Goal: Task Accomplishment & Management: Complete application form

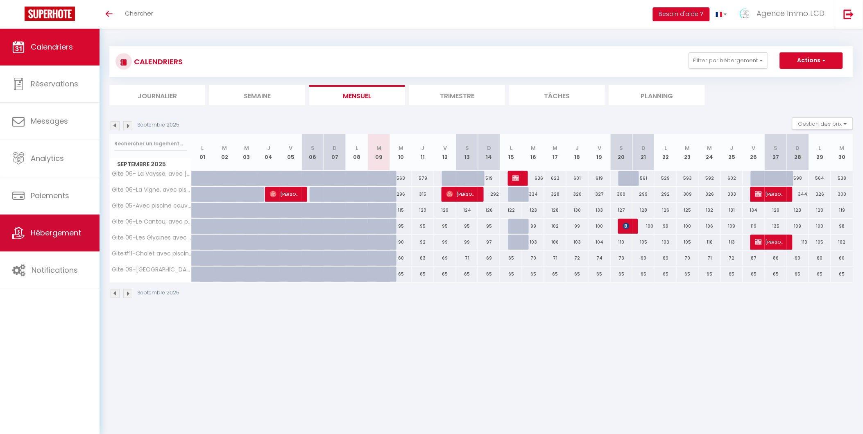
click at [63, 231] on span "Hébergement" at bounding box center [56, 233] width 50 height 10
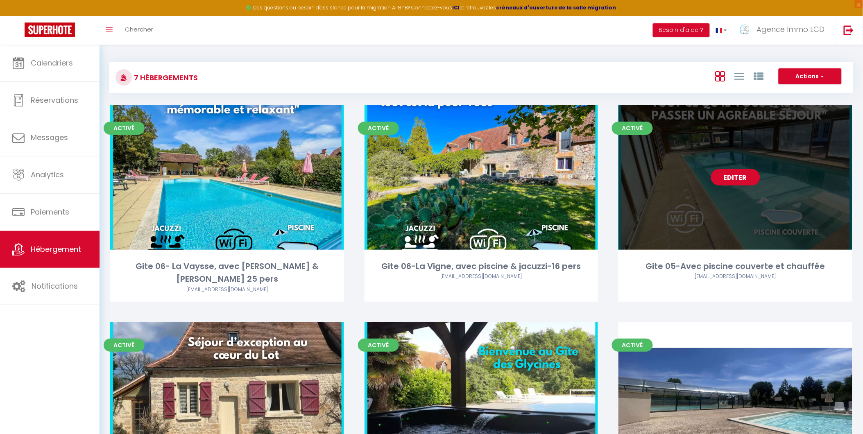
click at [740, 182] on link "Editer" at bounding box center [735, 177] width 49 height 16
click at [733, 177] on link "Editer" at bounding box center [735, 177] width 49 height 16
click at [738, 172] on link "Editer" at bounding box center [735, 177] width 49 height 16
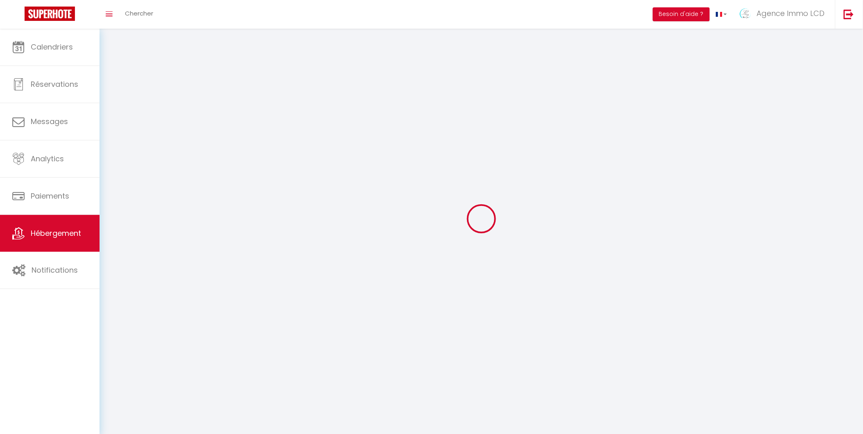
select select "1"
select select "28"
select select
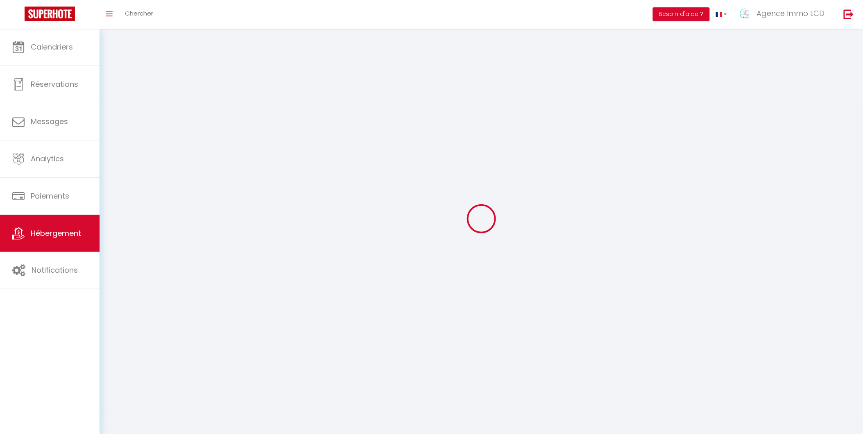
select select
checkbox input "false"
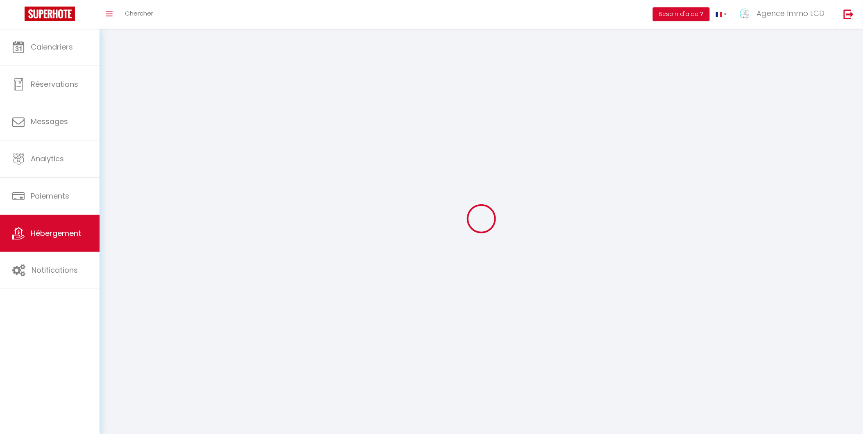
checkbox input "false"
select select
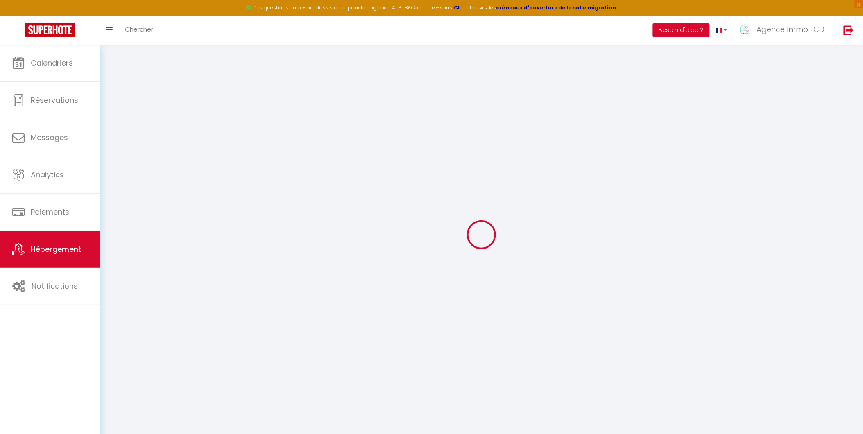
select select
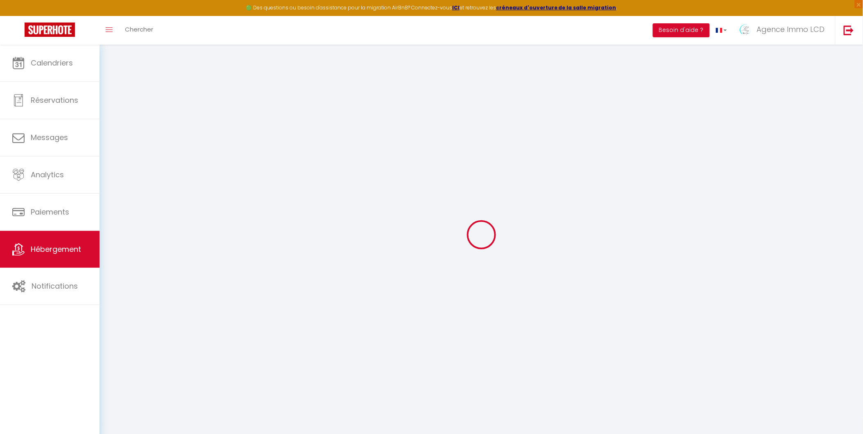
select select
checkbox input "false"
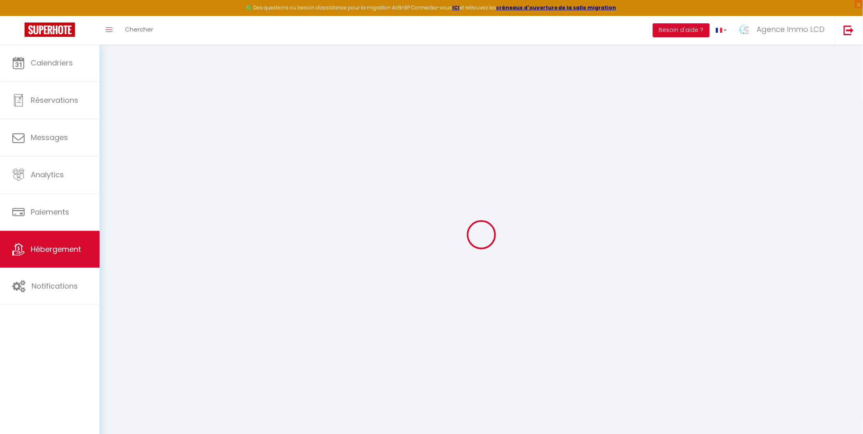
select select
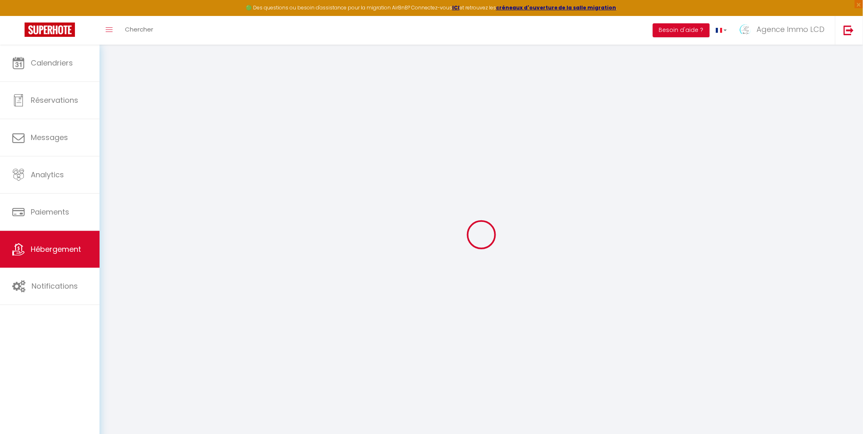
select select
checkbox input "false"
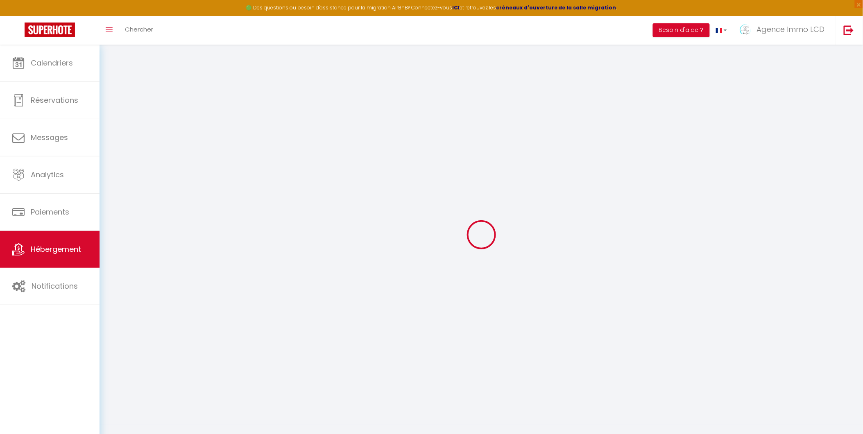
checkbox input "false"
select select
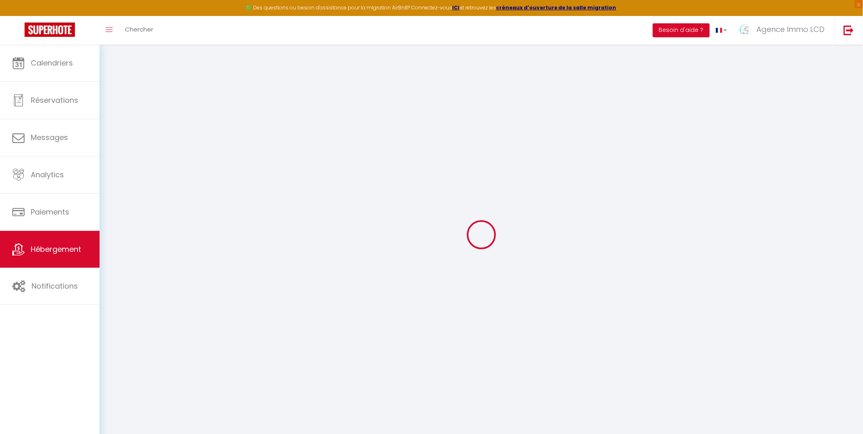
select select
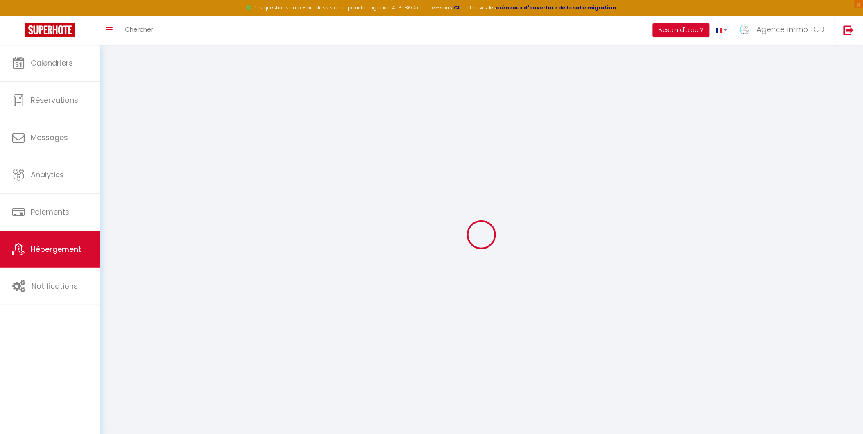
checkbox input "false"
select select
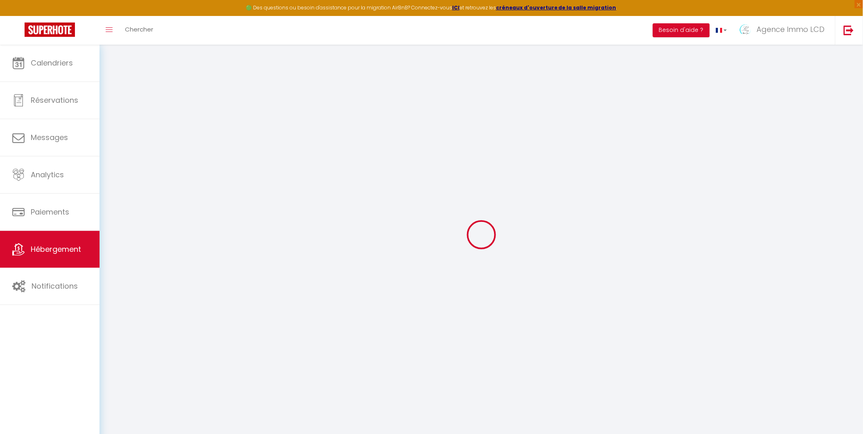
select select
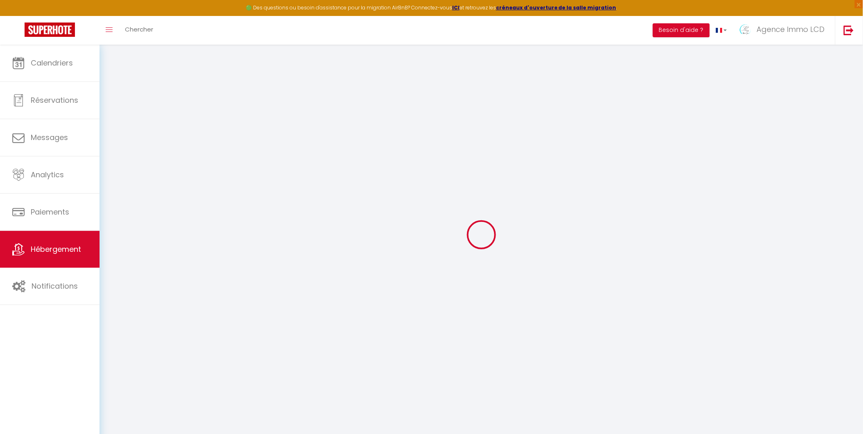
select select
checkbox input "false"
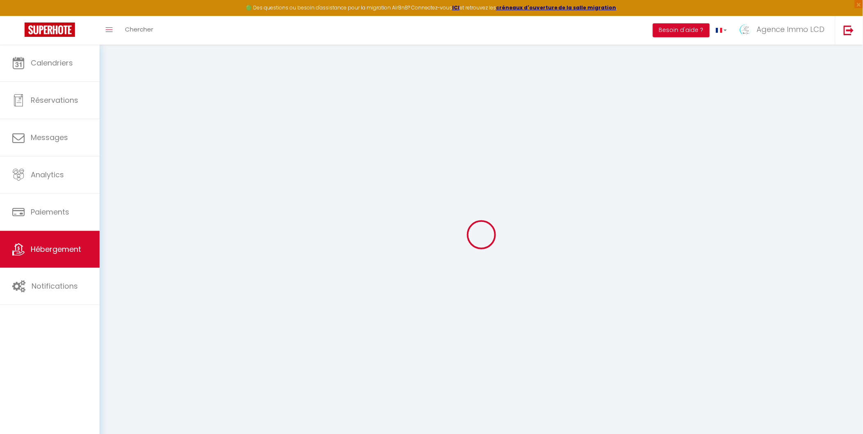
checkbox input "false"
select select
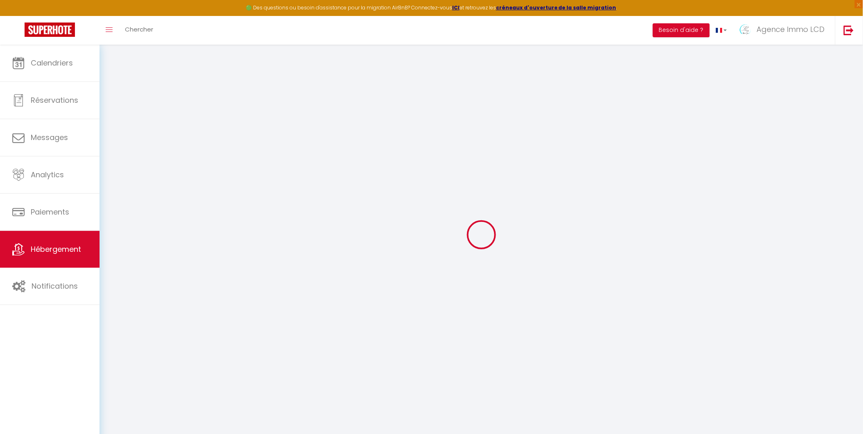
select select
checkbox input "false"
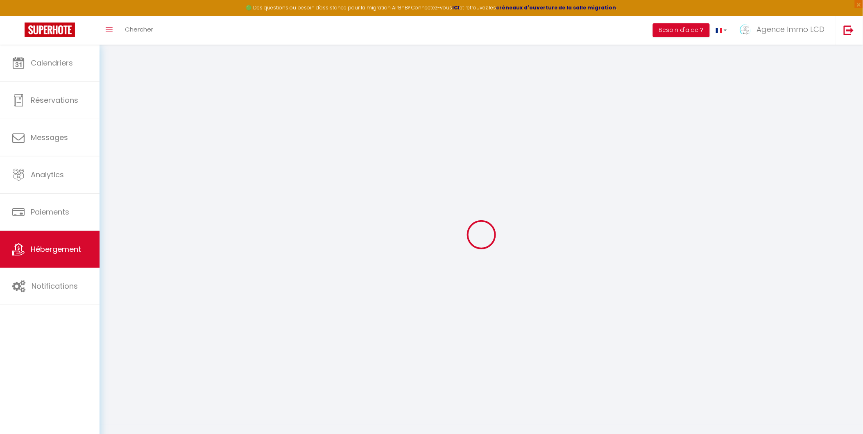
checkbox input "false"
select select
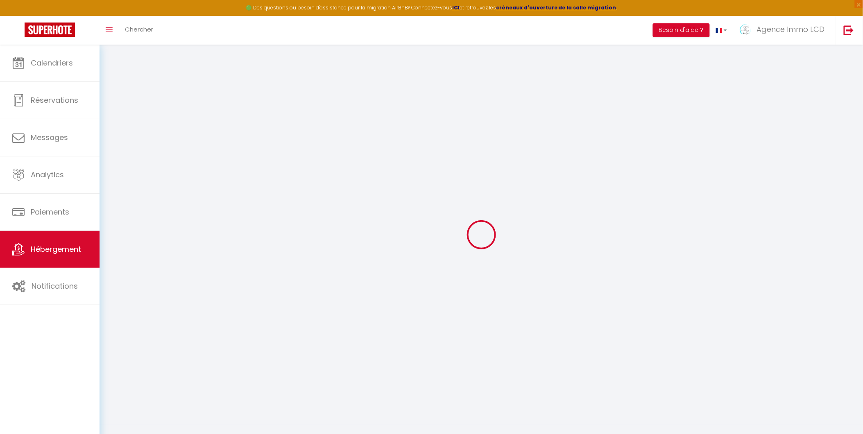
select select
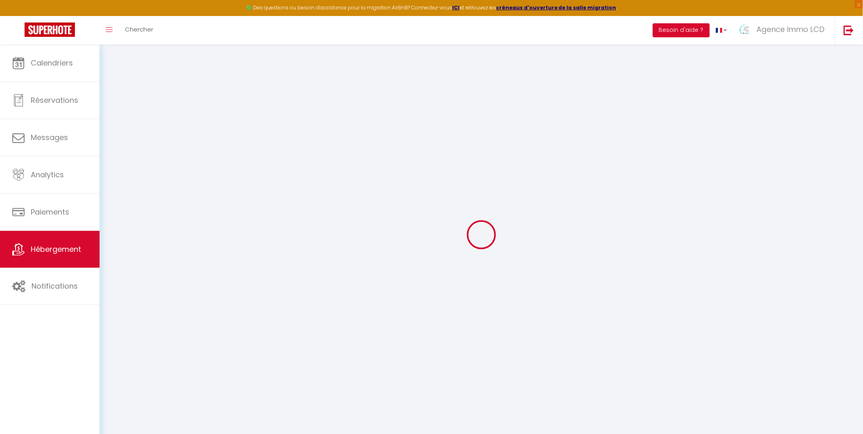
select select
checkbox input "false"
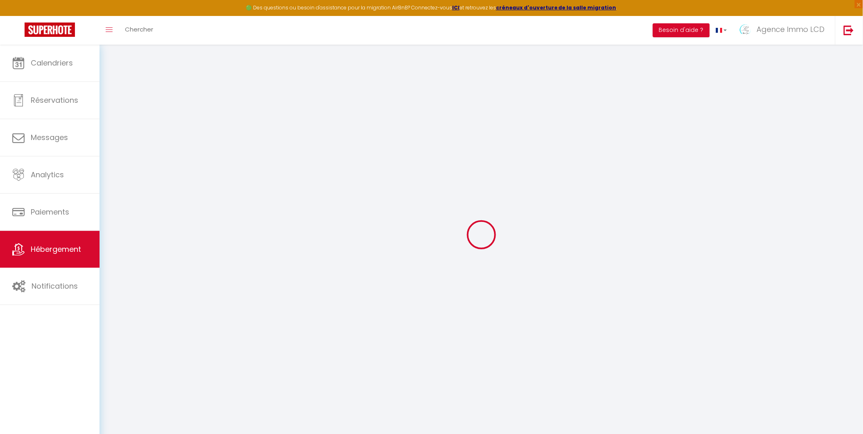
select select
type input "Gite 05-Avec piscine couverte et chauffée"
type input "Agence Immo"
type input "LCD"
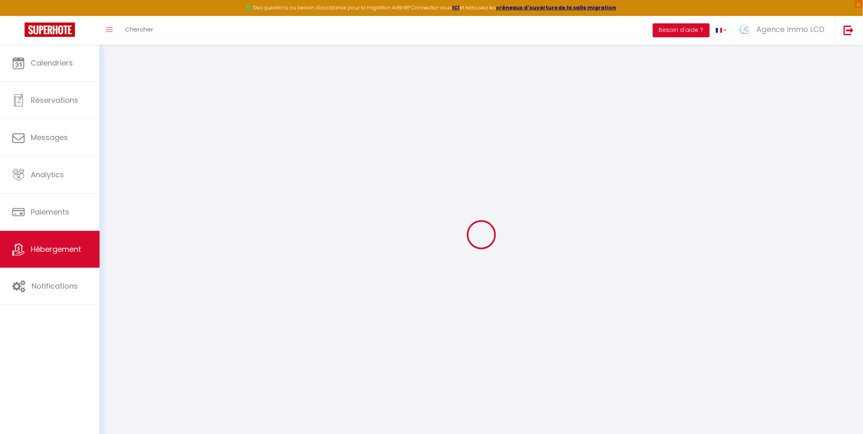
type input "[STREET_ADDRESS]"
type input "19240"
type input "saint viance"
select select "houses"
select select "6"
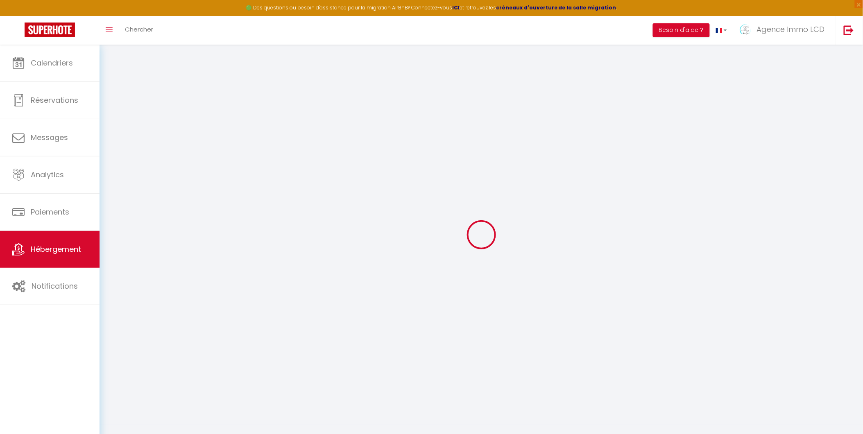
select select "6"
select select "3"
select select "2"
type input "100"
type input "155"
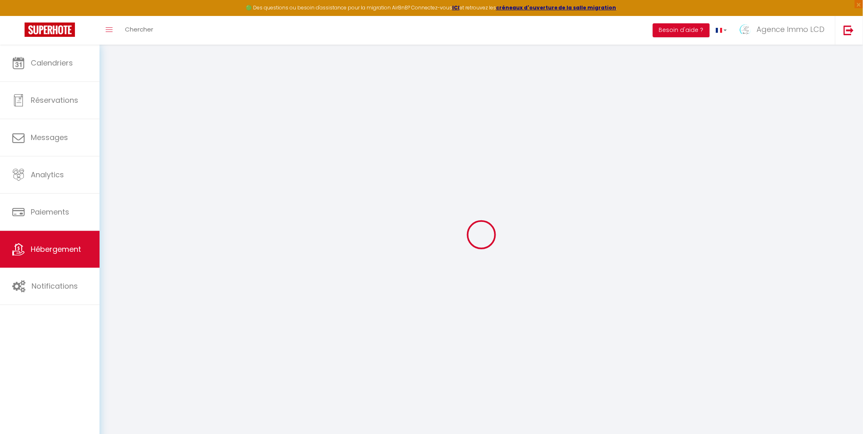
type input "0.50"
type input "500"
type input "20"
select select
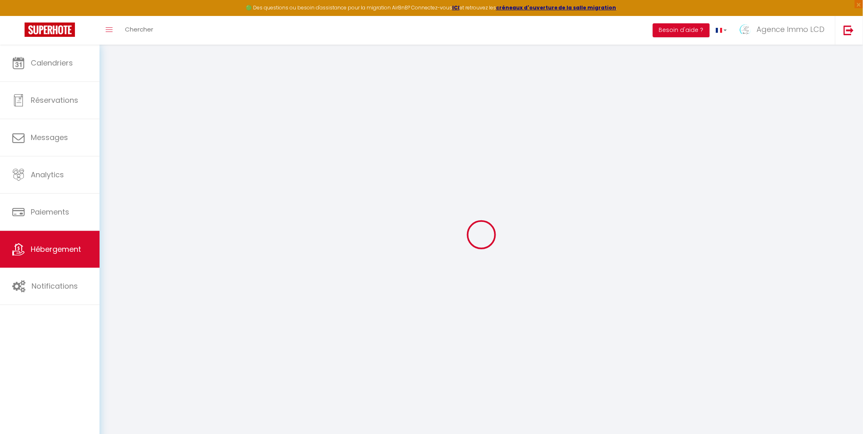
select select
type input "[STREET_ADDRESS]"
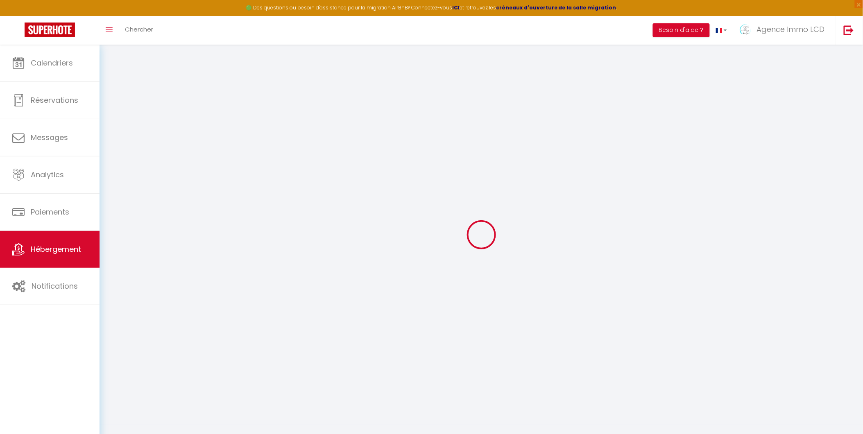
type input "24290"
type input "AURIAC DU PERIGORD"
type input "[EMAIL_ADDRESS][DOMAIN_NAME]"
select select "12667"
checkbox input "false"
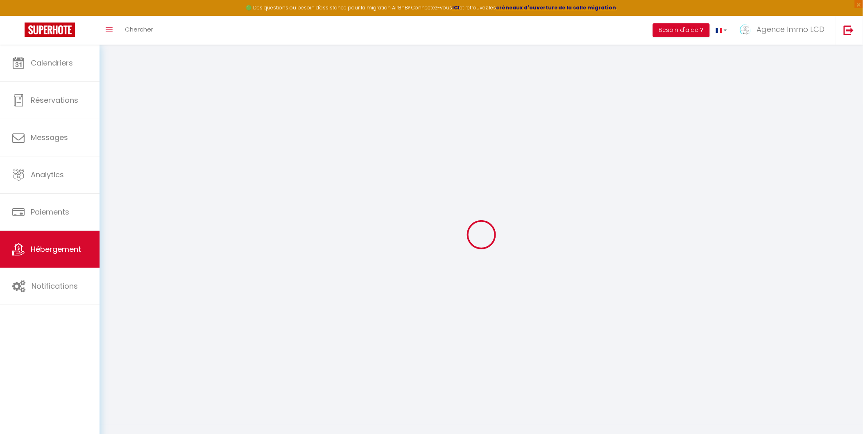
checkbox input "false"
type input "24"
type input "0"
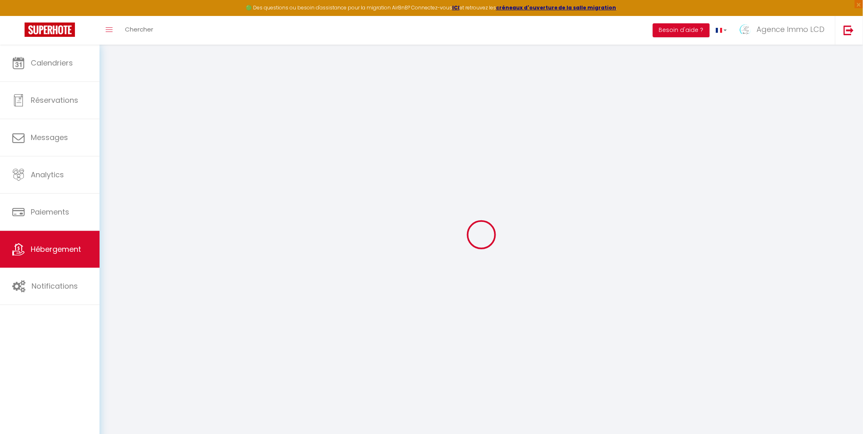
type input "0"
type input "30"
select select "+ 22 %"
select select "+ 21 %"
select select "+ 2 %"
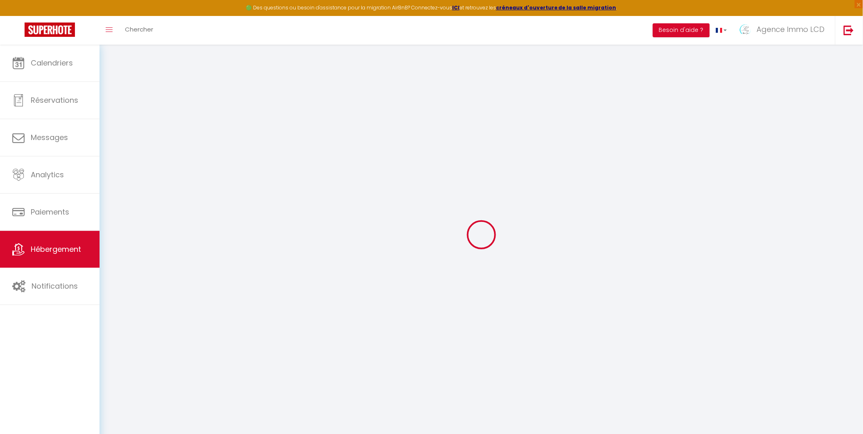
select select "+ 15 %"
checkbox input "false"
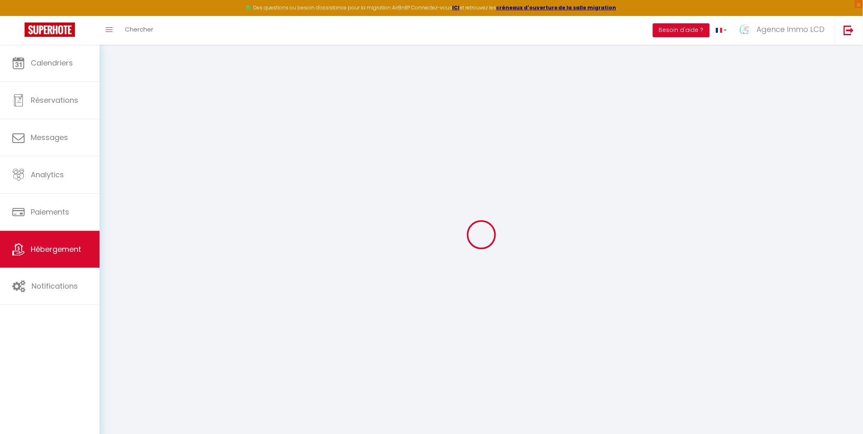
select select "365"
select select "well_reviewed_guests"
select select "EUR"
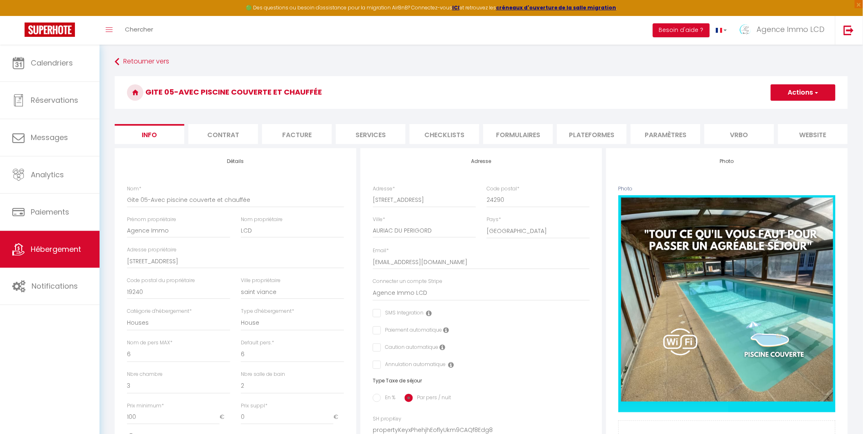
click at [600, 132] on li "Plateformes" at bounding box center [592, 134] width 70 height 20
select select
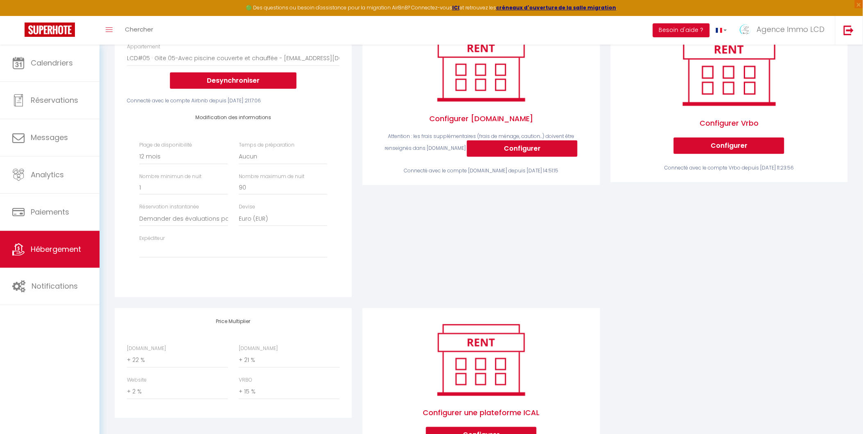
scroll to position [182, 0]
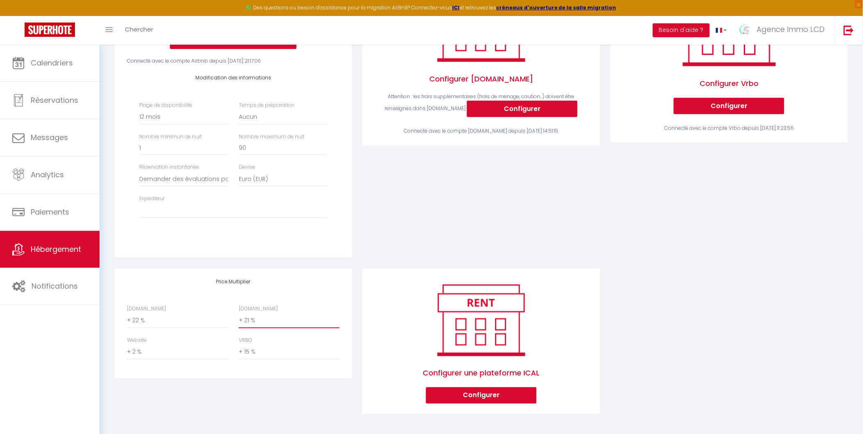
click at [263, 326] on select "0 + 1 % + 2 % + 3 % + 4 % + 5 % + 6 % + 7 % + 8 % + 9 %" at bounding box center [289, 321] width 101 height 16
select select "+ 35 %"
click at [239, 319] on select "0 + 1 % + 2 % + 3 % + 4 % + 5 % + 6 % + 7 % + 8 % + 9 %" at bounding box center [289, 321] width 101 height 16
click at [190, 293] on div "Price Multiplier [DOMAIN_NAME] 0 + 1 % + 2 % + 3 % + 4 % + 5 % + 6 % + 7 %" at bounding box center [233, 324] width 237 height 110
click at [212, 218] on select "[EMAIL_ADDRESS][DOMAIN_NAME]" at bounding box center [233, 211] width 188 height 16
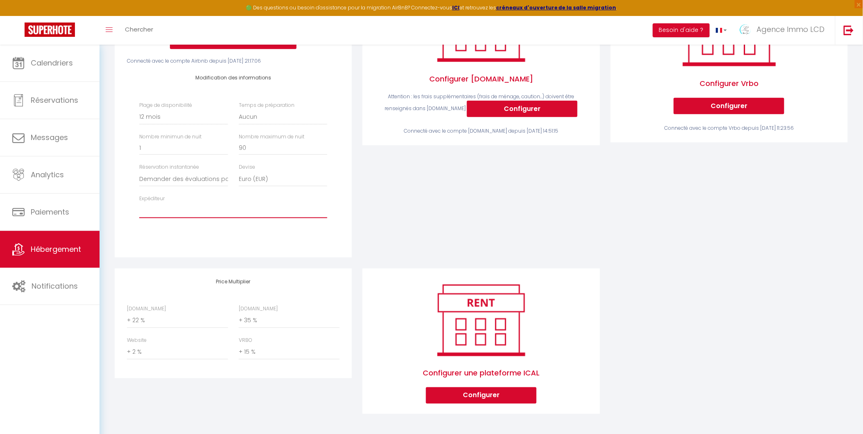
select select "7828"
click at [139, 209] on select "[EMAIL_ADDRESS][DOMAIN_NAME]" at bounding box center [233, 211] width 188 height 16
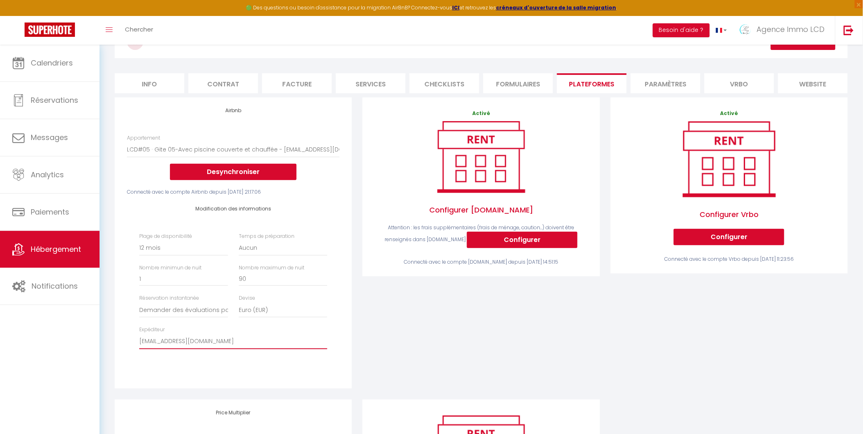
scroll to position [0, 0]
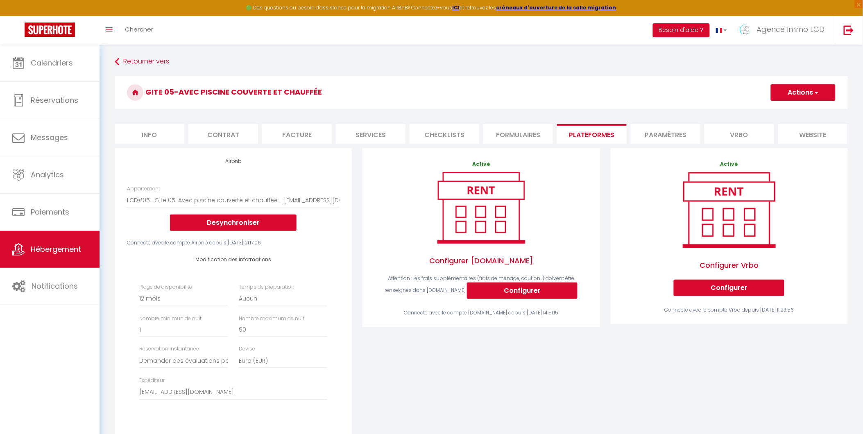
click at [804, 88] on button "Actions" at bounding box center [803, 92] width 65 height 16
click at [799, 109] on link "Enregistrer" at bounding box center [802, 110] width 65 height 11
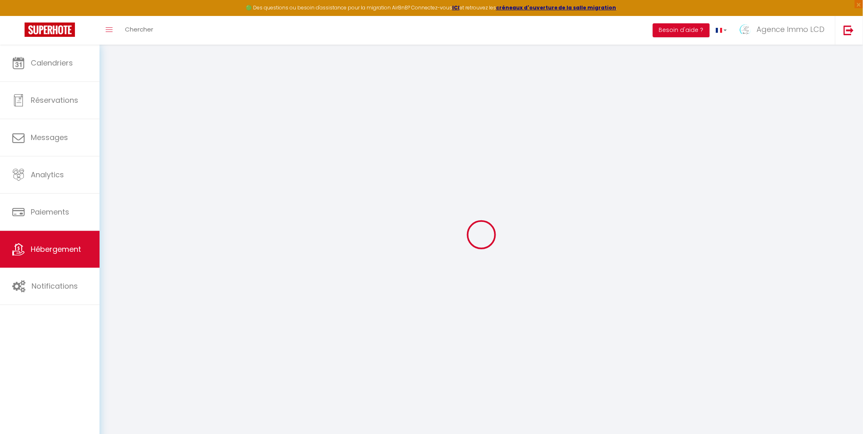
select select "365"
select select "well_reviewed_guests"
select select "EUR"
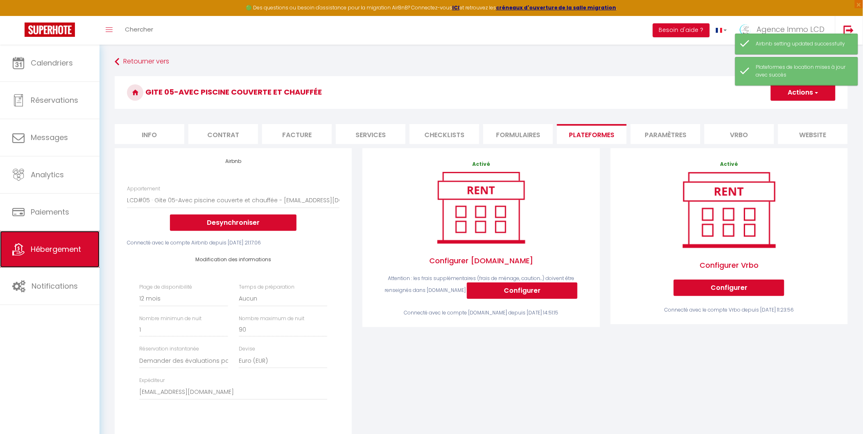
click at [50, 250] on span "Hébergement" at bounding box center [56, 249] width 50 height 10
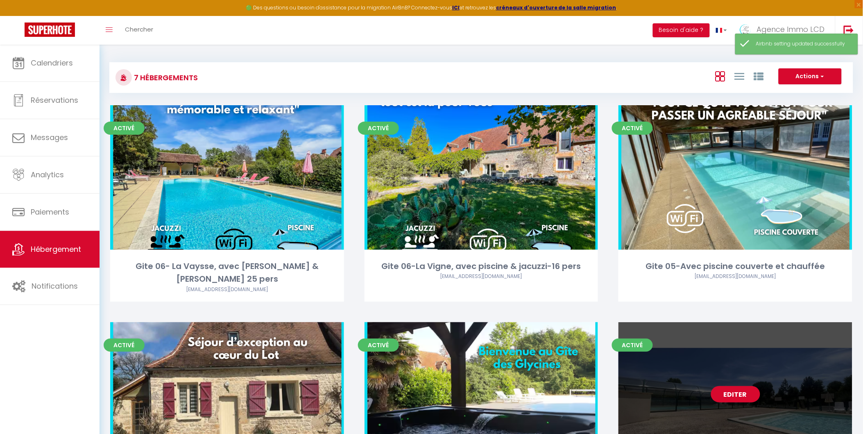
click at [736, 386] on link "Editer" at bounding box center [735, 394] width 49 height 16
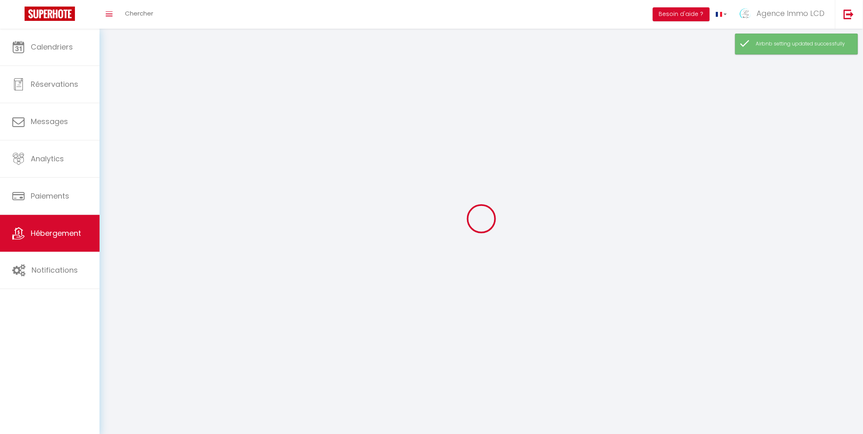
select select
select select "28"
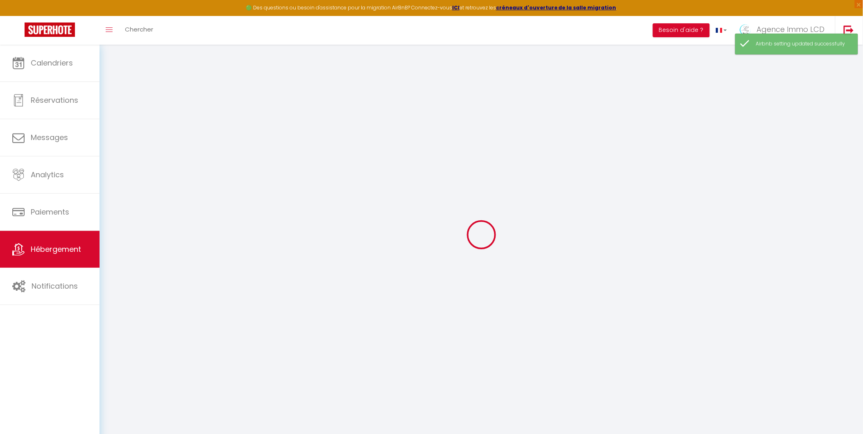
select select
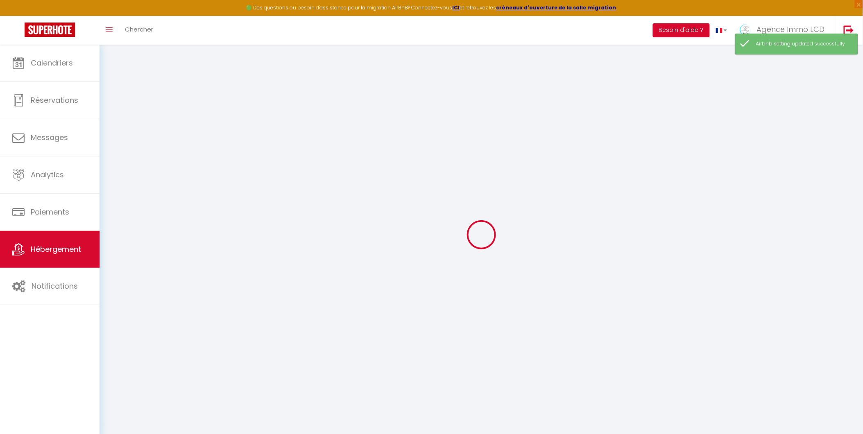
select select
checkbox input "false"
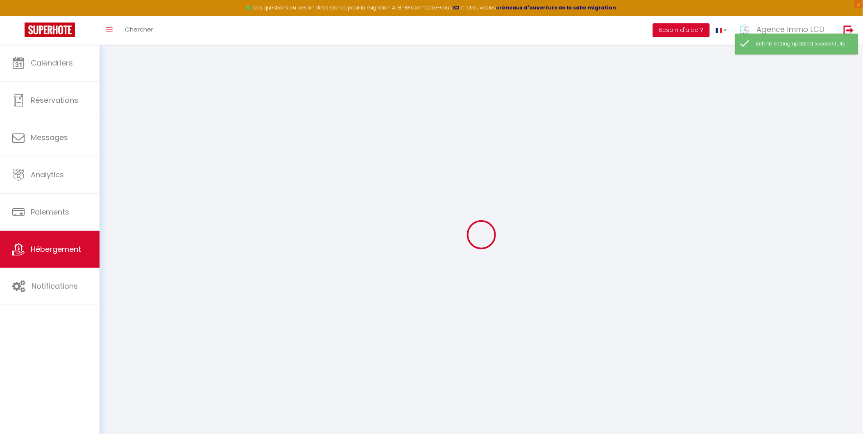
select select
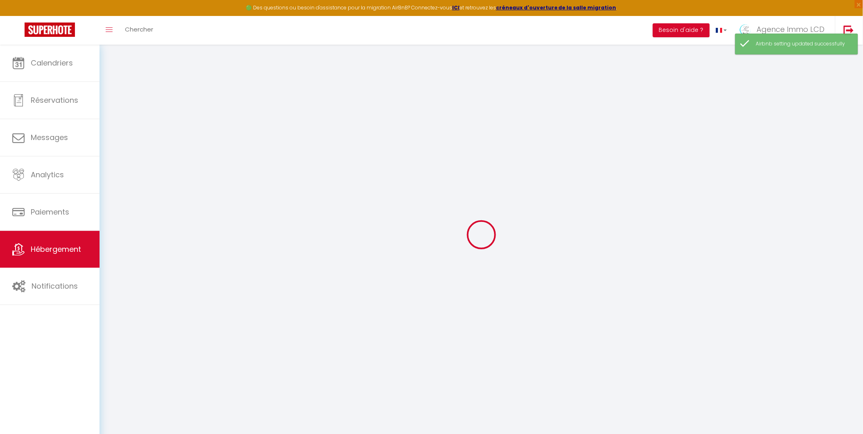
select select
checkbox input "false"
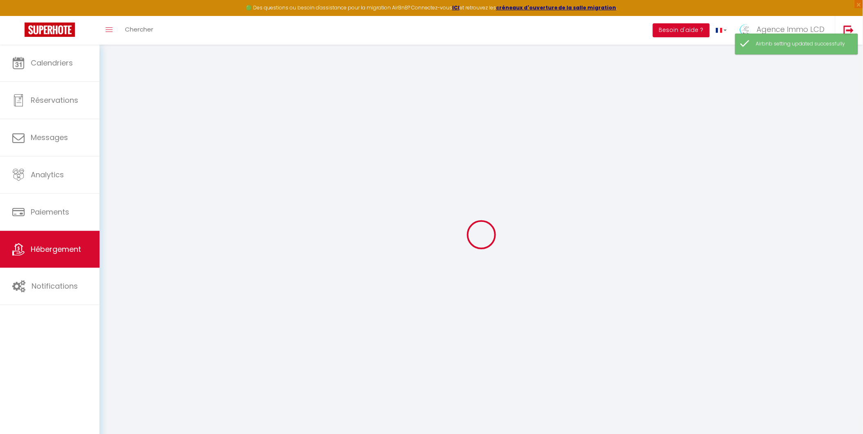
checkbox input "false"
select select
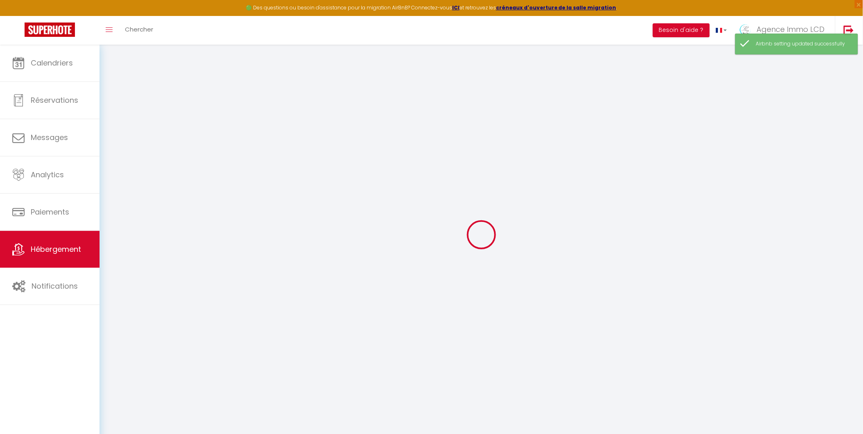
select select
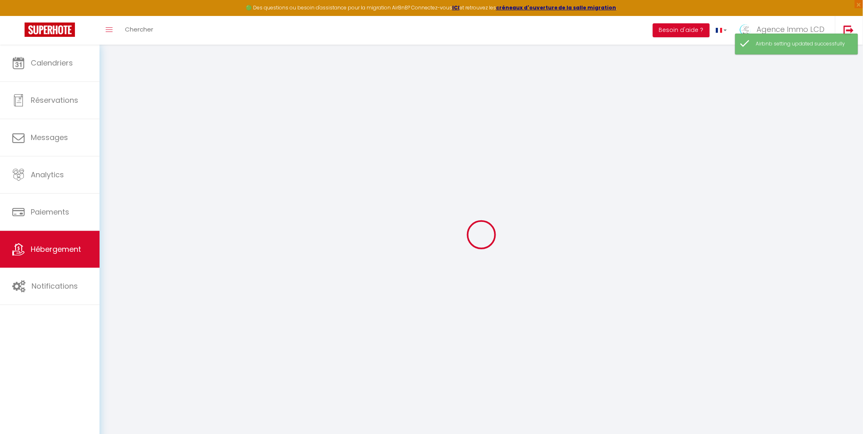
checkbox input "false"
select select
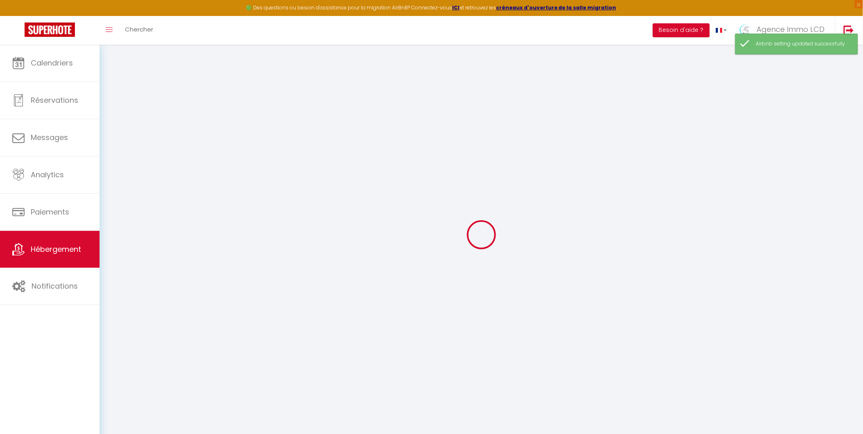
select select
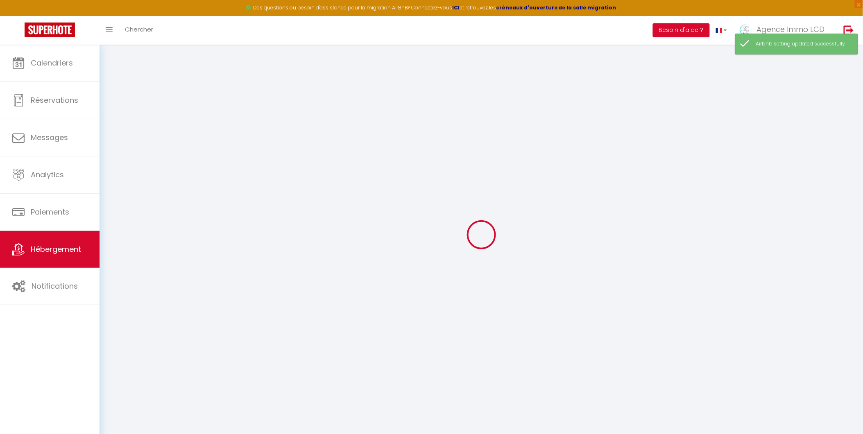
select select
checkbox input "false"
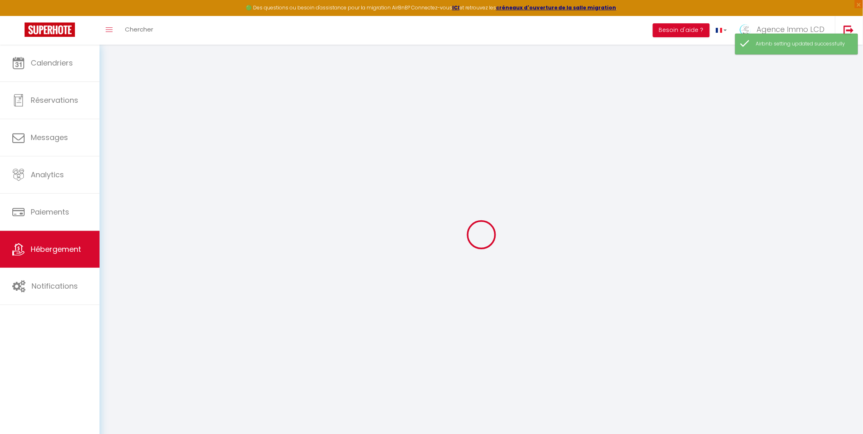
checkbox input "false"
select select
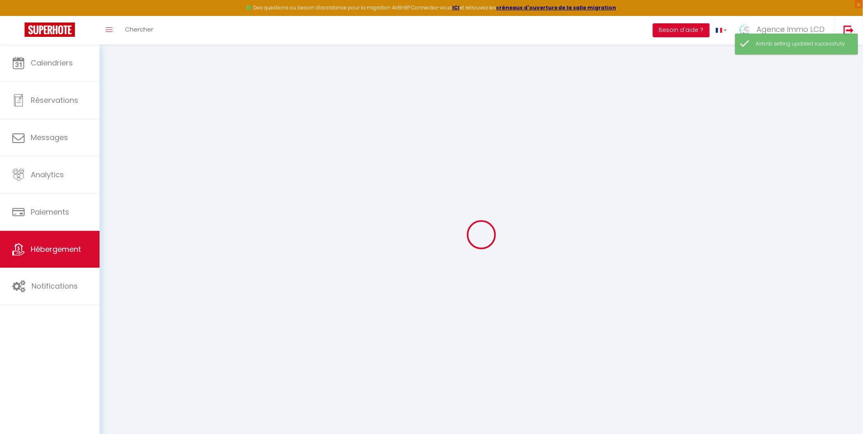
select select
checkbox input "false"
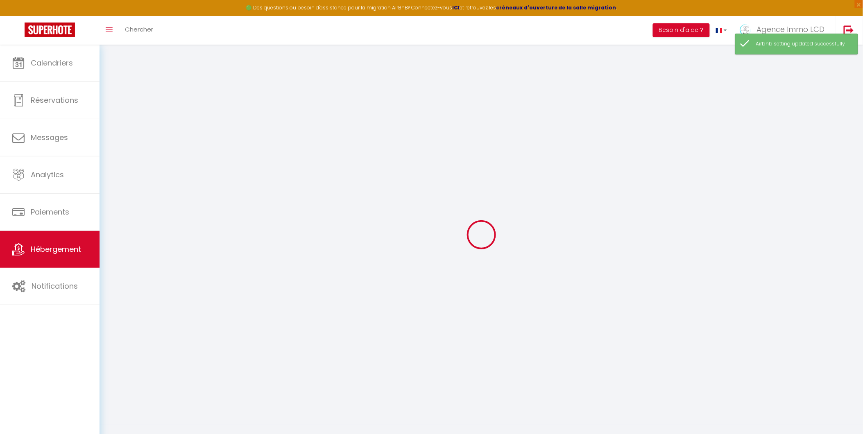
checkbox input "false"
select select
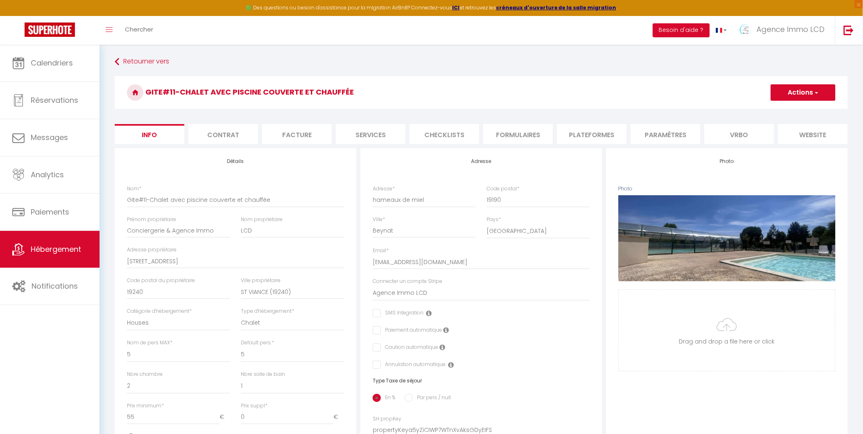
click at [523, 132] on li "Formulaires" at bounding box center [518, 134] width 70 height 20
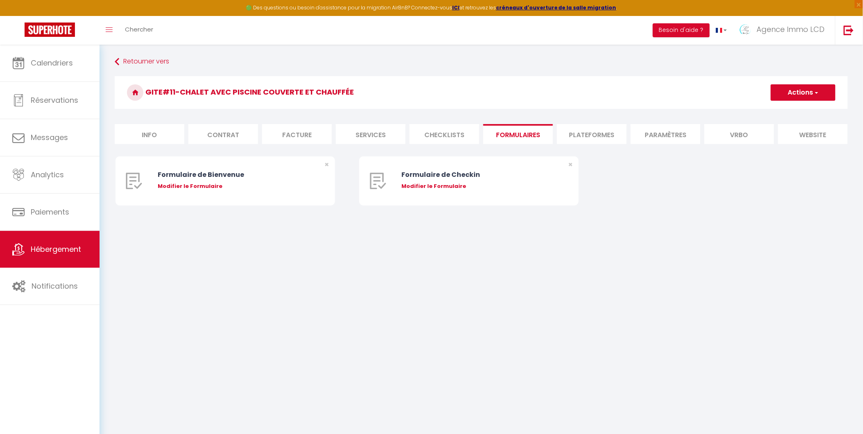
click at [608, 132] on li "Plateformes" at bounding box center [592, 134] width 70 height 20
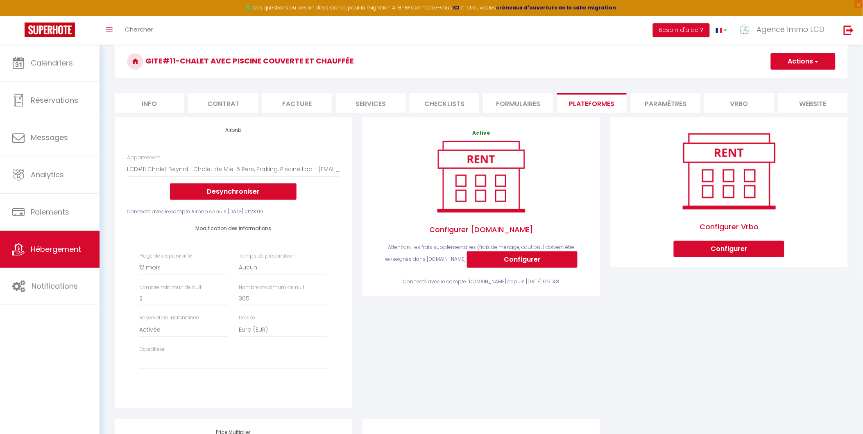
scroll to position [45, 0]
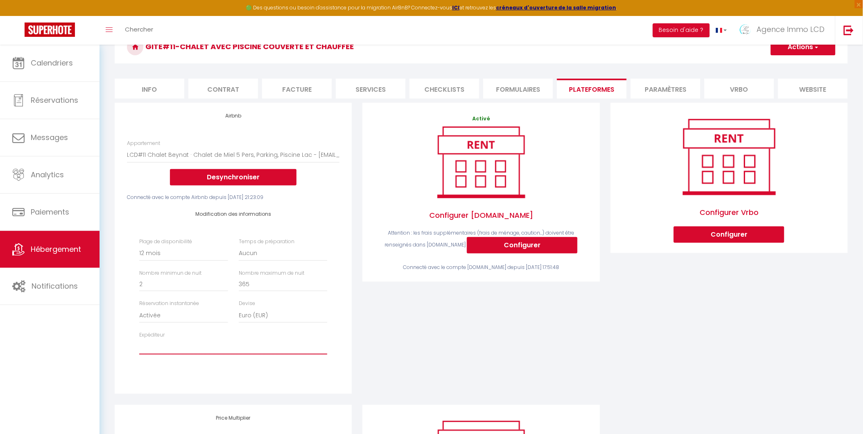
click at [240, 350] on select "[EMAIL_ADDRESS][DOMAIN_NAME]" at bounding box center [233, 347] width 188 height 16
click at [139, 346] on select "[EMAIL_ADDRESS][DOMAIN_NAME]" at bounding box center [233, 347] width 188 height 16
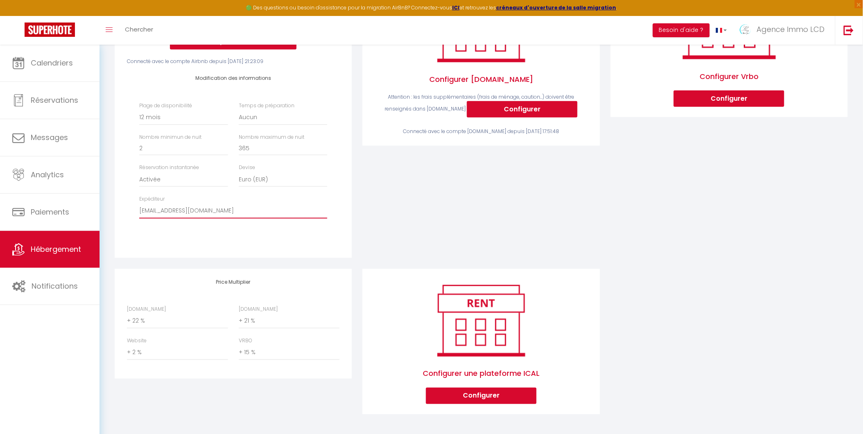
scroll to position [182, 0]
click at [286, 326] on select "0 + 1 % + 2 % + 3 % + 4 % + 5 % + 6 % + 7 % + 8 % + 9 %" at bounding box center [289, 321] width 101 height 16
click at [239, 319] on select "0 + 1 % + 2 % + 3 % + 4 % + 5 % + 6 % + 7 % + 8 % + 9 %" at bounding box center [289, 321] width 101 height 16
click at [304, 283] on div "Price Multiplier [DOMAIN_NAME] 0 + 1 % + 2 % + 3 % + 4 % + 5 % + 6 % + 7 %" at bounding box center [233, 324] width 237 height 110
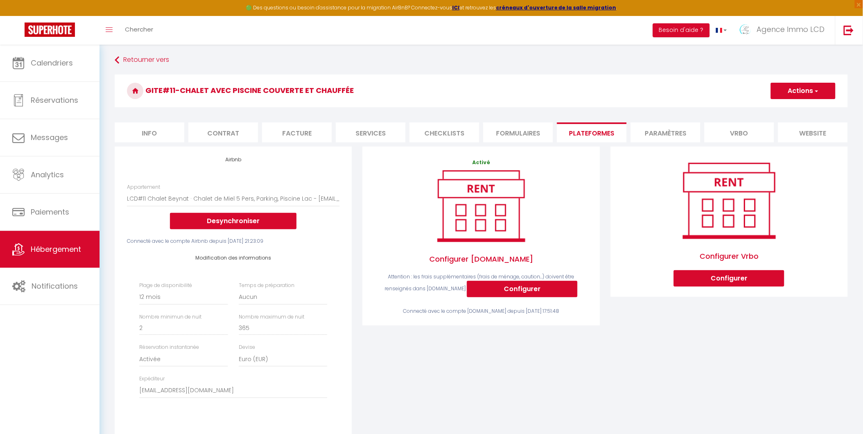
scroll to position [0, 0]
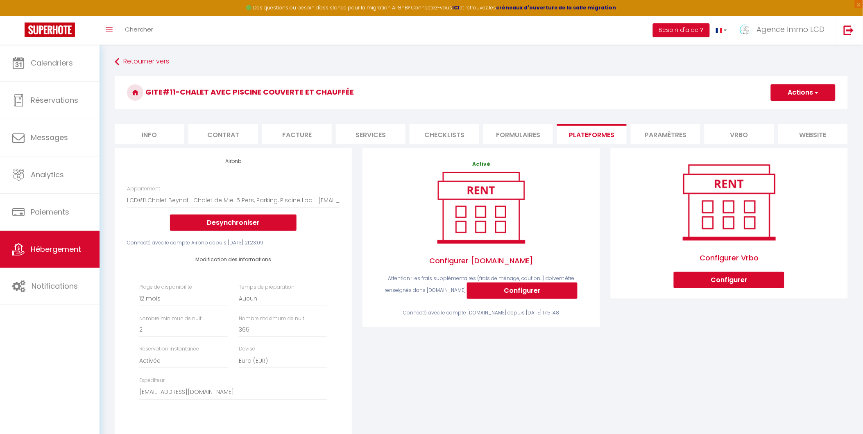
click at [792, 92] on button "Actions" at bounding box center [803, 92] width 65 height 16
click at [787, 108] on link "Enregistrer" at bounding box center [802, 110] width 65 height 11
click at [808, 90] on button "Actions" at bounding box center [803, 92] width 65 height 16
click at [791, 113] on link "Enregistrer" at bounding box center [802, 110] width 65 height 11
